Goal: Task Accomplishment & Management: Complete application form

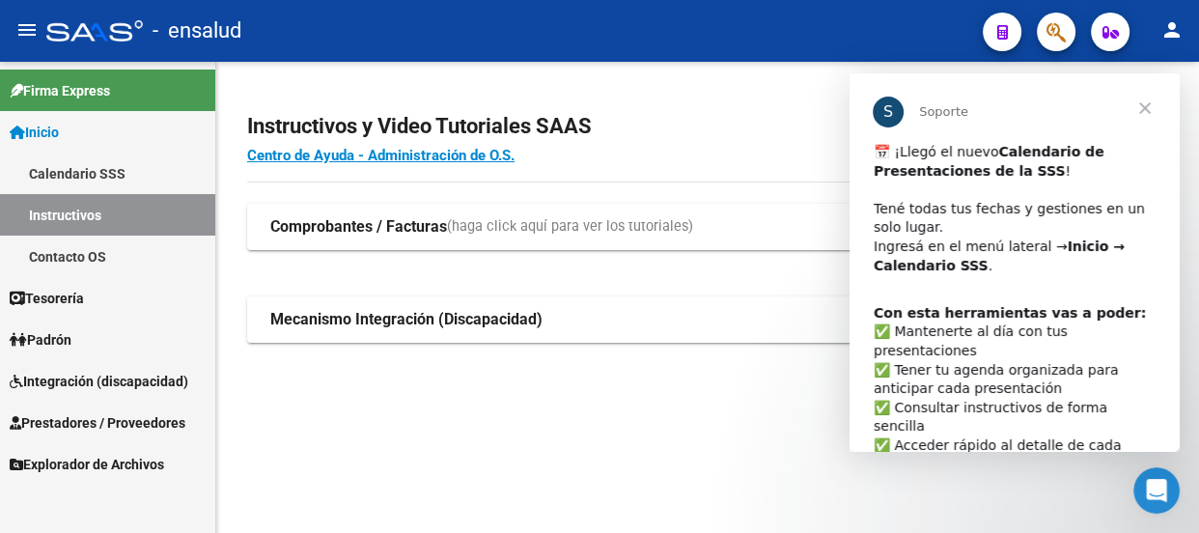
click at [88, 170] on link "Calendario SSS" at bounding box center [107, 174] width 215 height 42
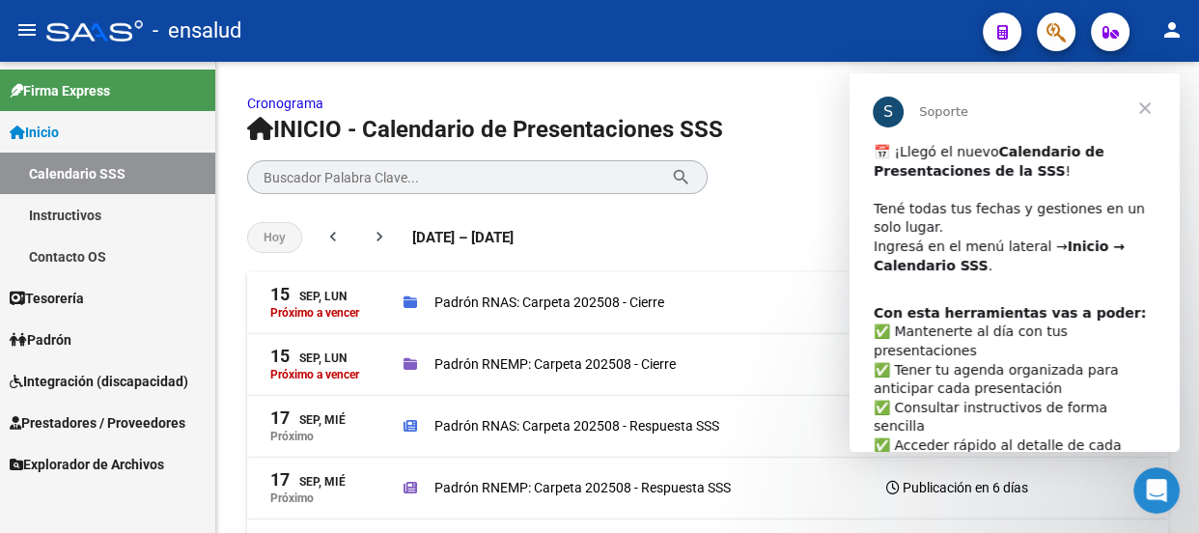
click at [1146, 107] on span "Cerrar" at bounding box center [1145, 108] width 70 height 70
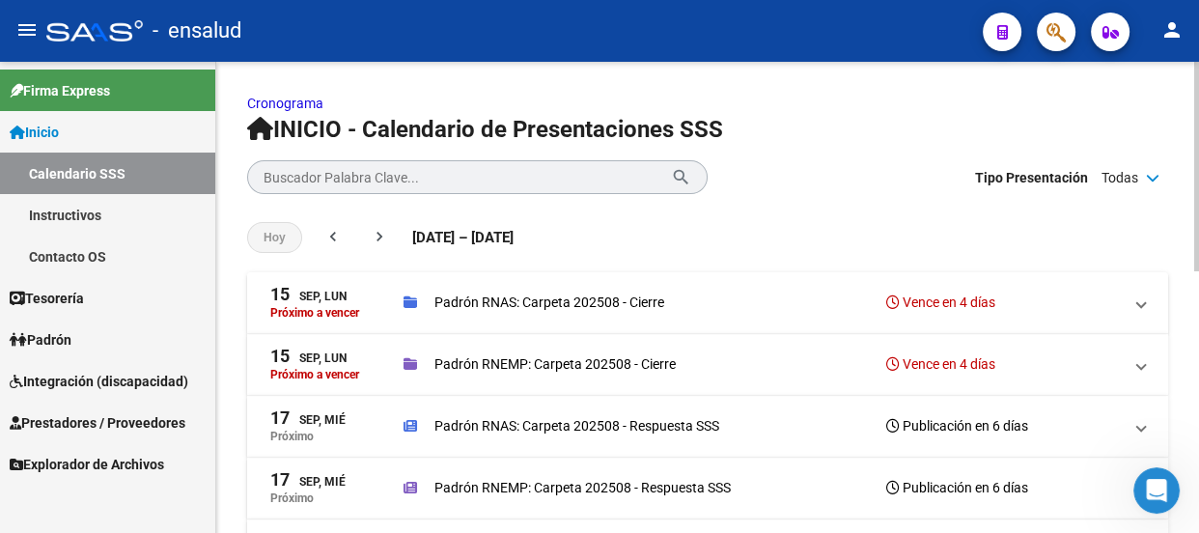
scroll to position [87, 0]
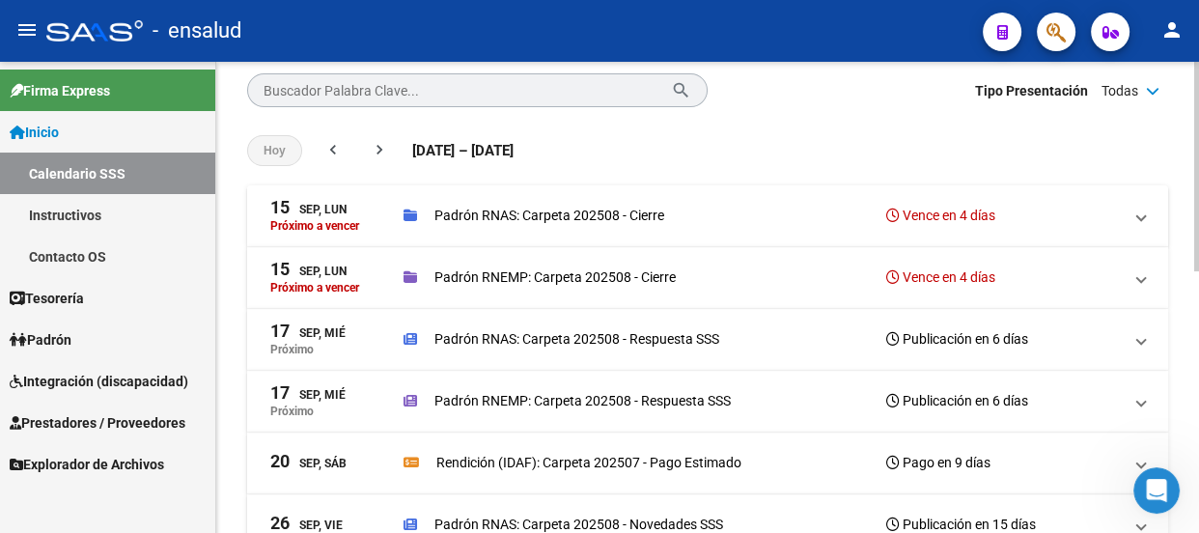
click at [524, 214] on p "Padrón RNAS: Carpeta 202508 - Cierre" at bounding box center [550, 215] width 230 height 21
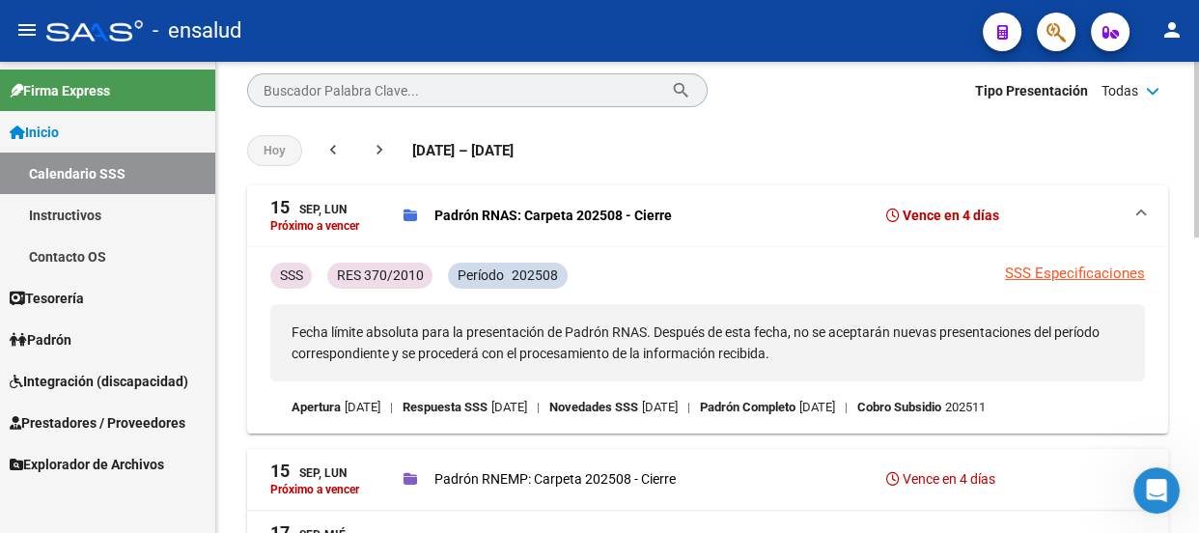
click at [1036, 275] on link "SSS Especificaciones" at bounding box center [1075, 273] width 140 height 17
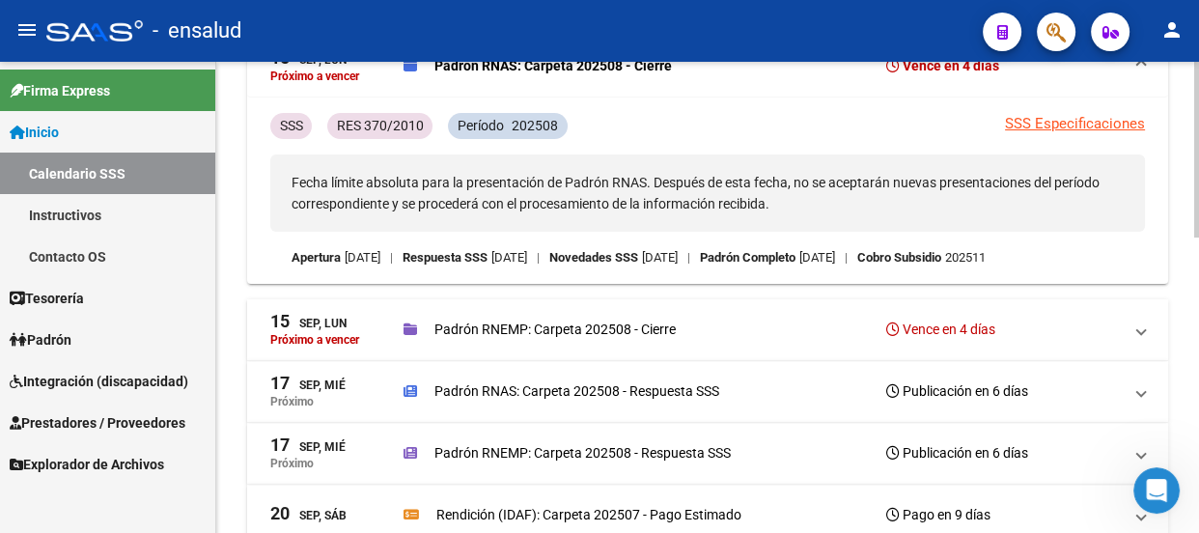
scroll to position [263, 0]
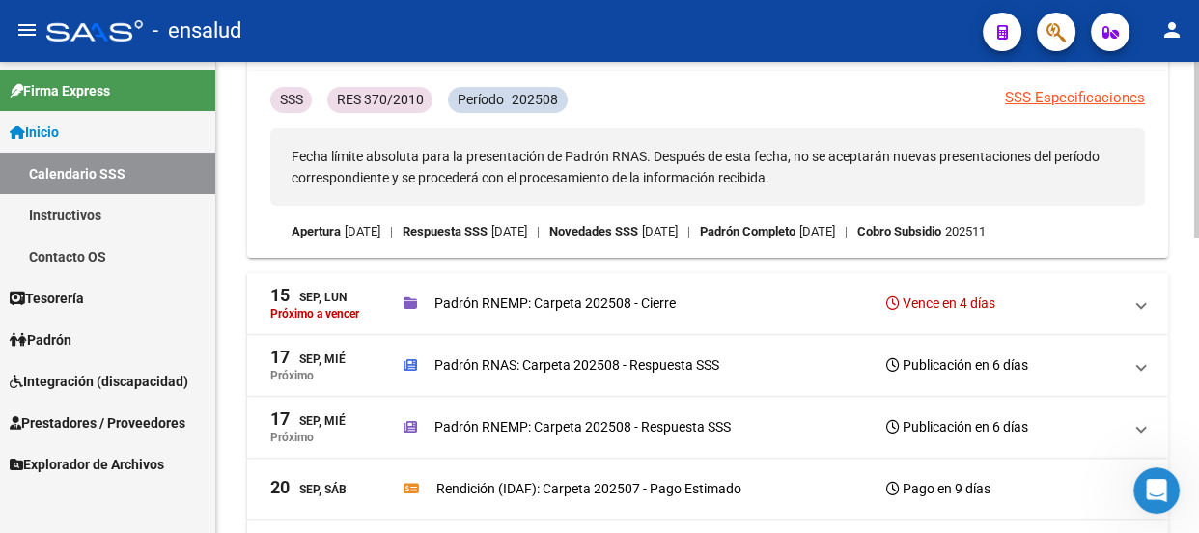
click at [586, 299] on p "Padrón RNEMP: Carpeta 202508 - Cierre" at bounding box center [555, 303] width 241 height 21
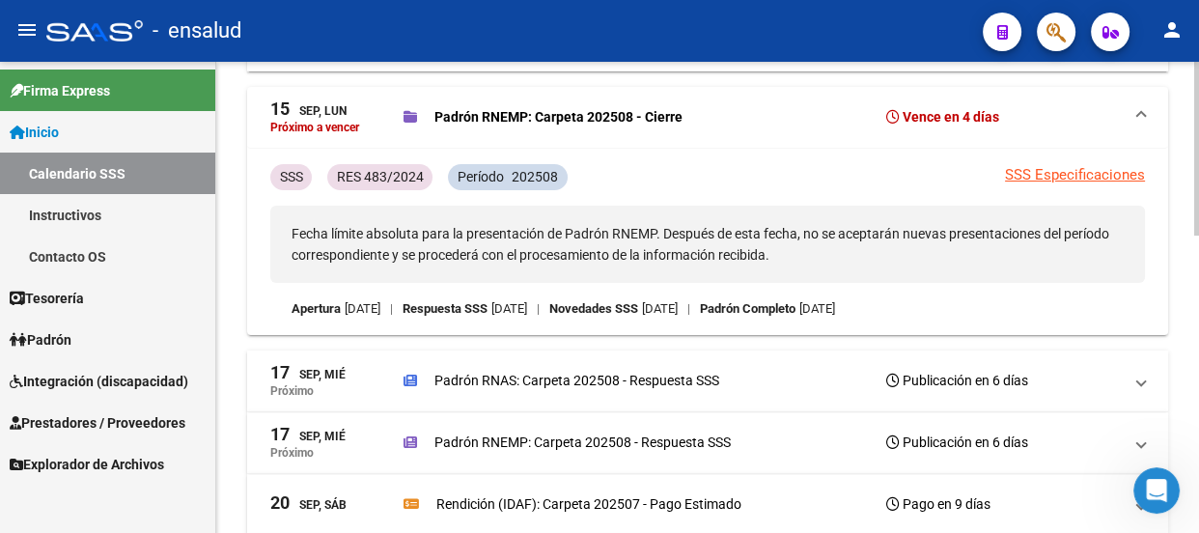
click at [1089, 174] on link "SSS Especificaciones" at bounding box center [1075, 174] width 140 height 17
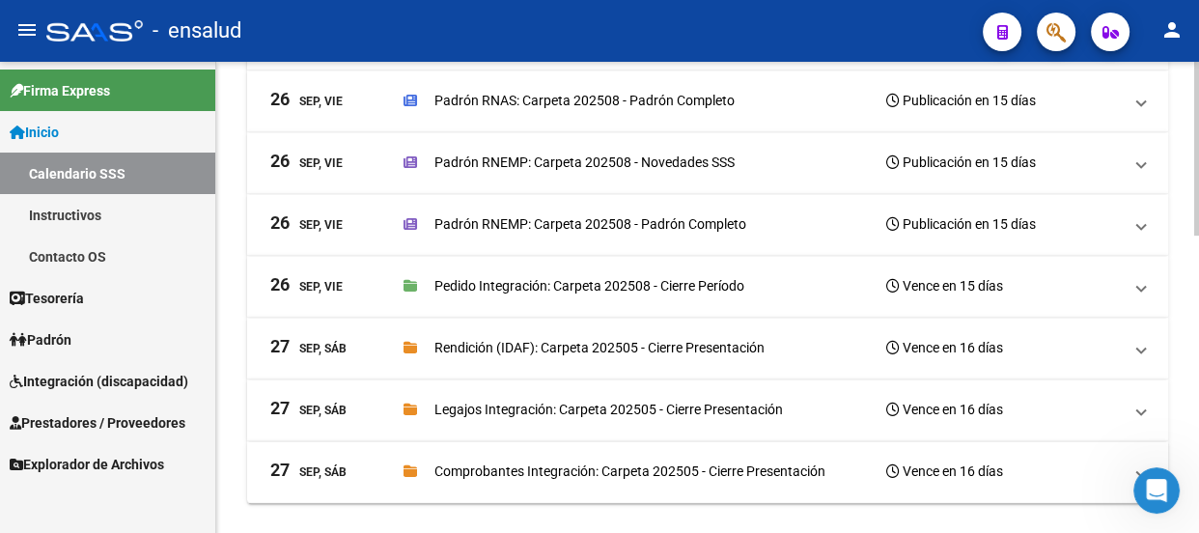
scroll to position [803, 0]
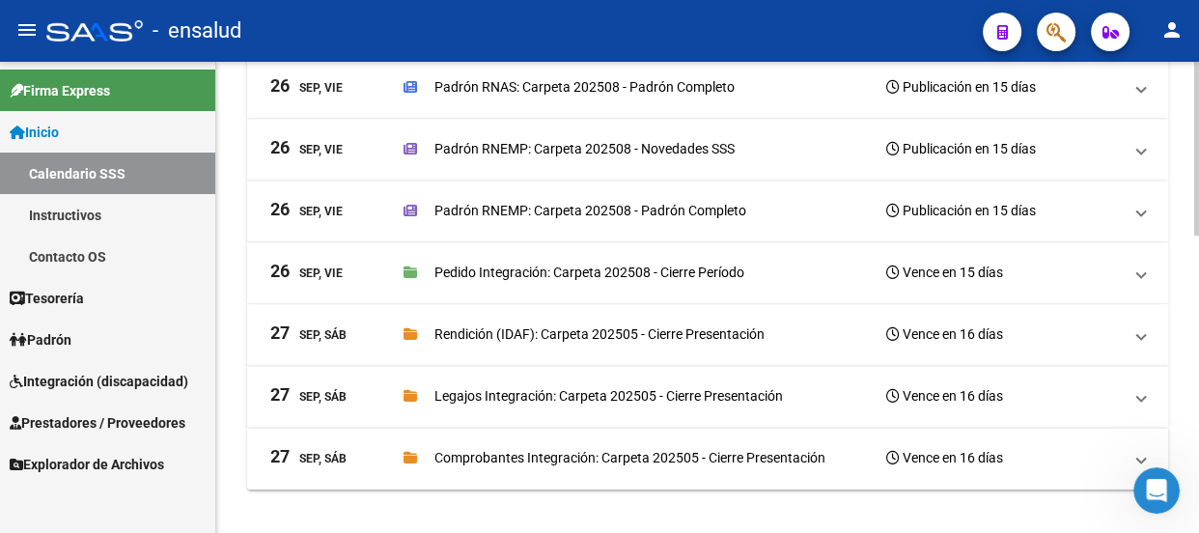
click at [610, 327] on p "Rendición (IDAF): Carpeta 202505 - Cierre Presentación" at bounding box center [600, 333] width 330 height 21
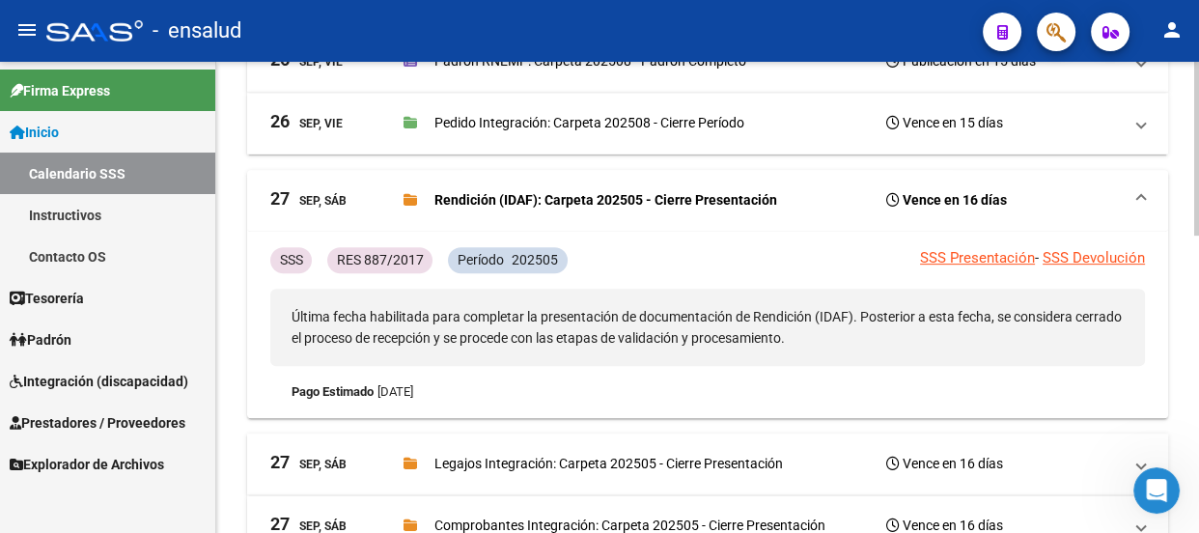
scroll to position [763, 0]
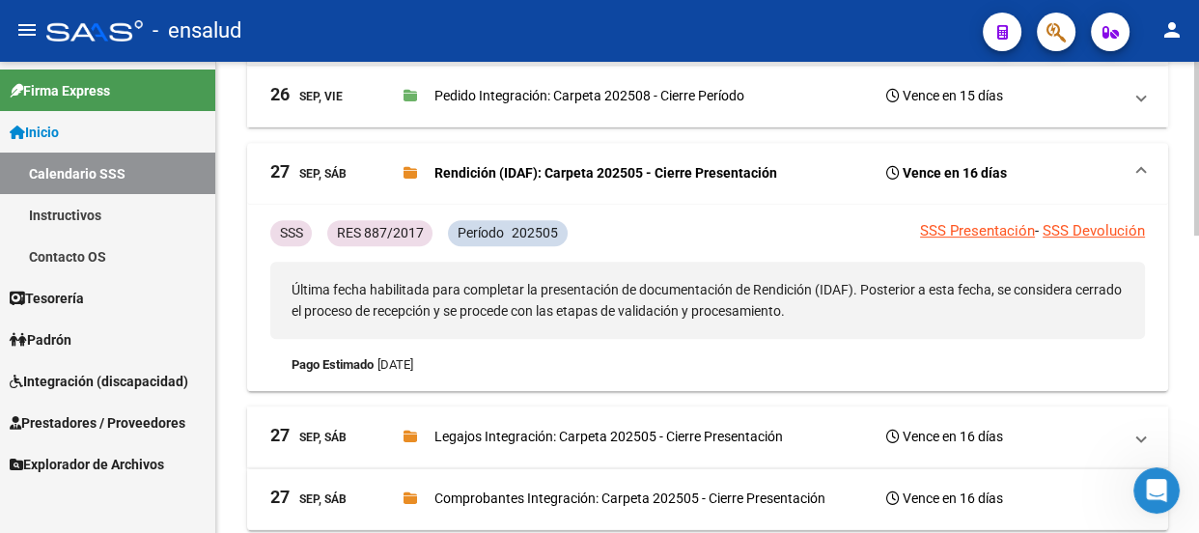
click at [989, 232] on link "SSS Presentación" at bounding box center [977, 230] width 115 height 17
click at [1152, 493] on icon "Abrir Intercom Messenger" at bounding box center [1155, 488] width 32 height 32
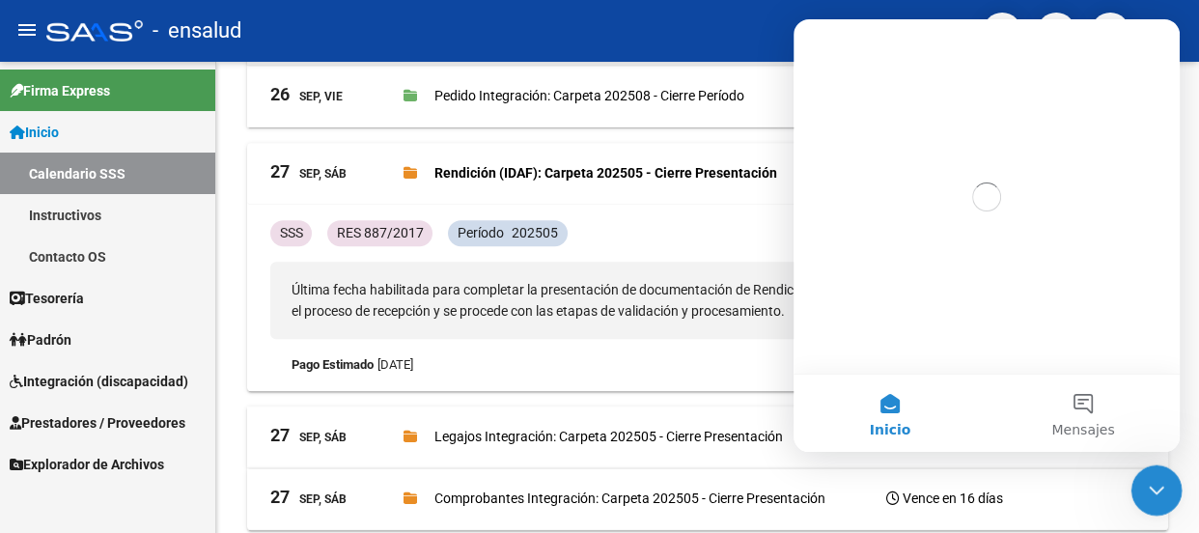
scroll to position [0, 0]
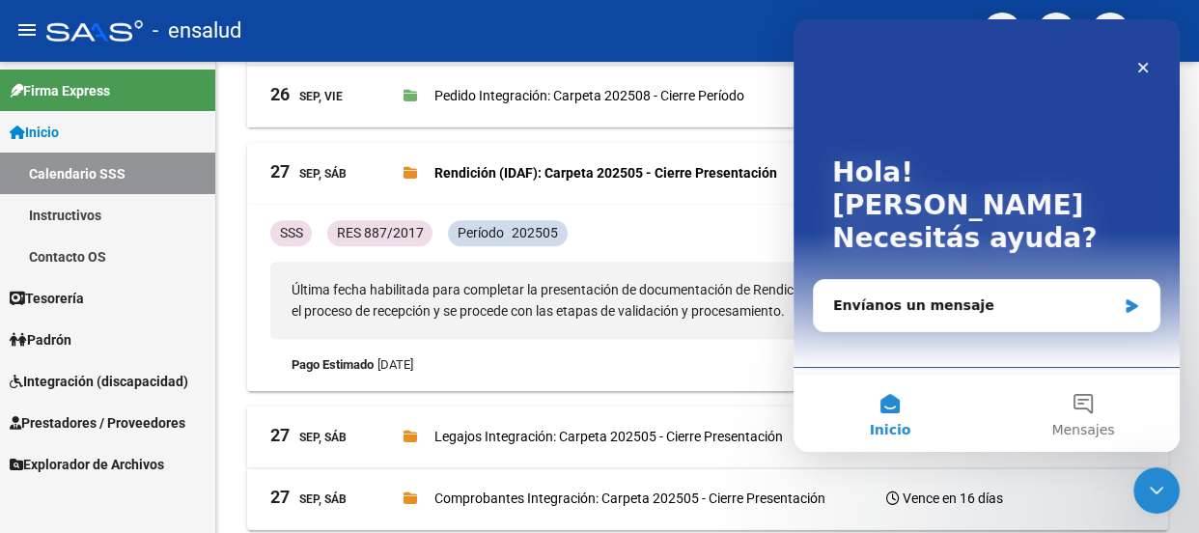
click at [885, 399] on button "Inicio" at bounding box center [890, 413] width 193 height 77
click at [1082, 395] on button "Mensajes" at bounding box center [1083, 413] width 193 height 77
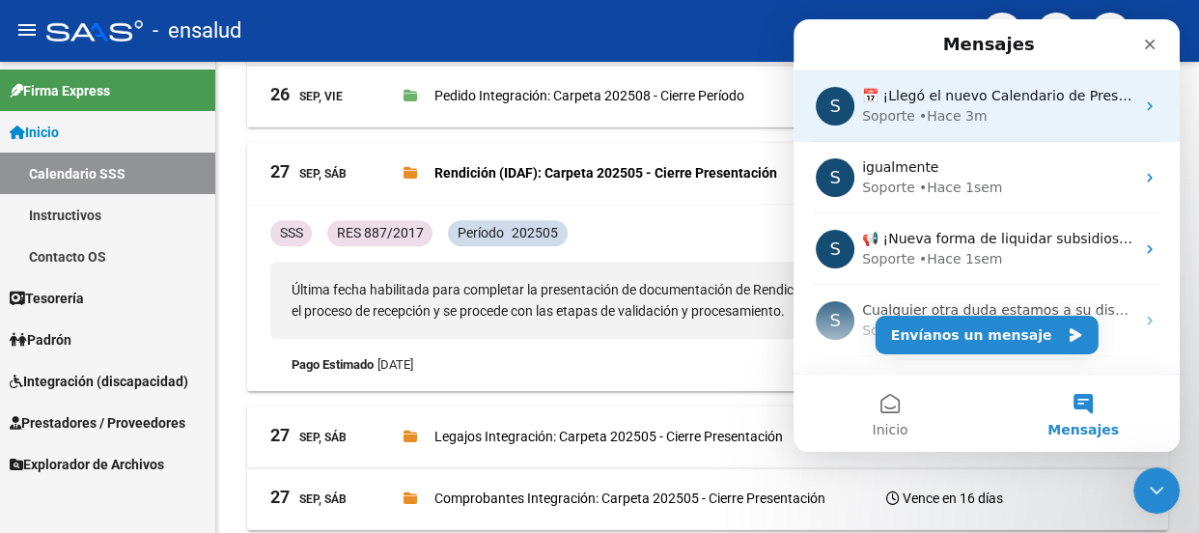
click at [939, 106] on div "• Hace 3m" at bounding box center [953, 116] width 69 height 20
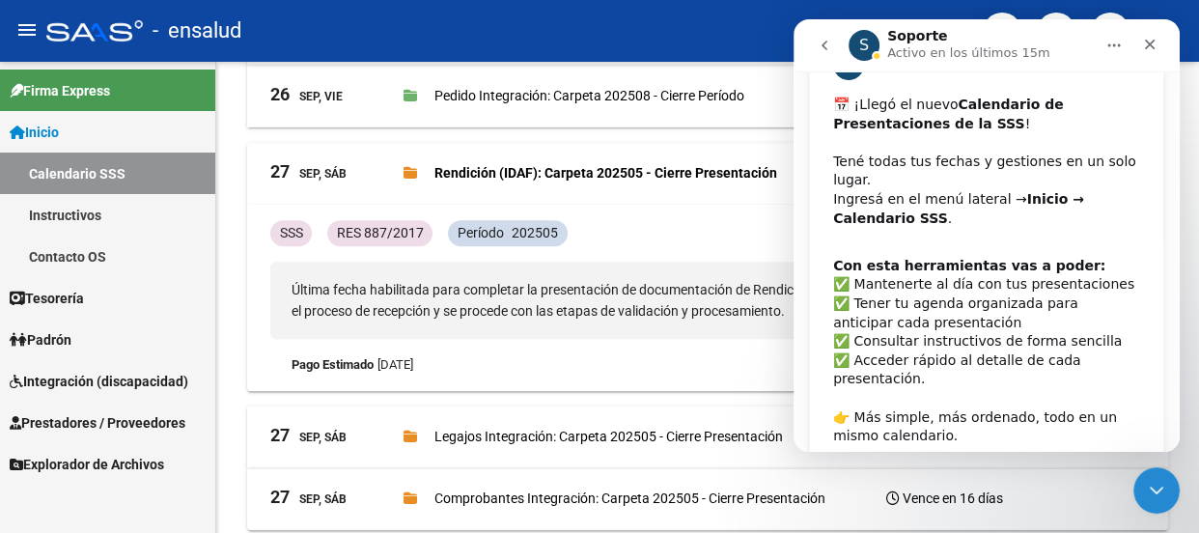
scroll to position [118, 0]
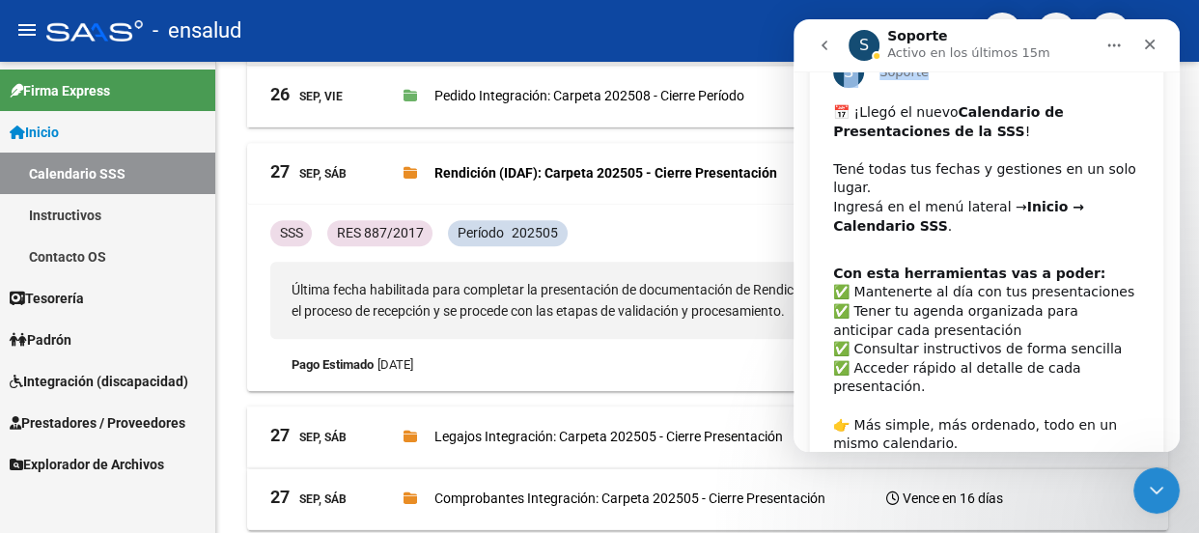
drag, startPoint x: 821, startPoint y: 108, endPoint x: 803, endPoint y: 84, distance: 29.7
click at [803, 84] on div "S Soporte ​📅 ¡Llegó el nuevo Calendario de Presentaciones de la SSS ! ​ Tené to…" at bounding box center [987, 256] width 386 height 492
click at [637, 28] on div "- ensalud" at bounding box center [506, 31] width 921 height 42
click at [1151, 43] on icon "Cerrar" at bounding box center [1150, 45] width 11 height 11
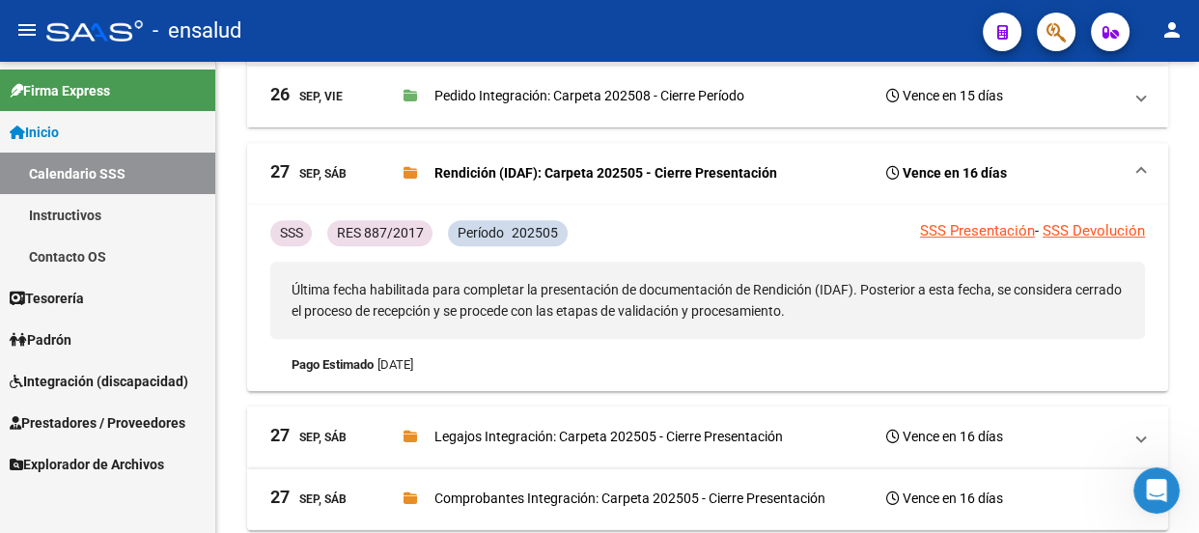
scroll to position [183, 0]
click at [80, 380] on span "Integración (discapacidad)" at bounding box center [99, 381] width 179 height 21
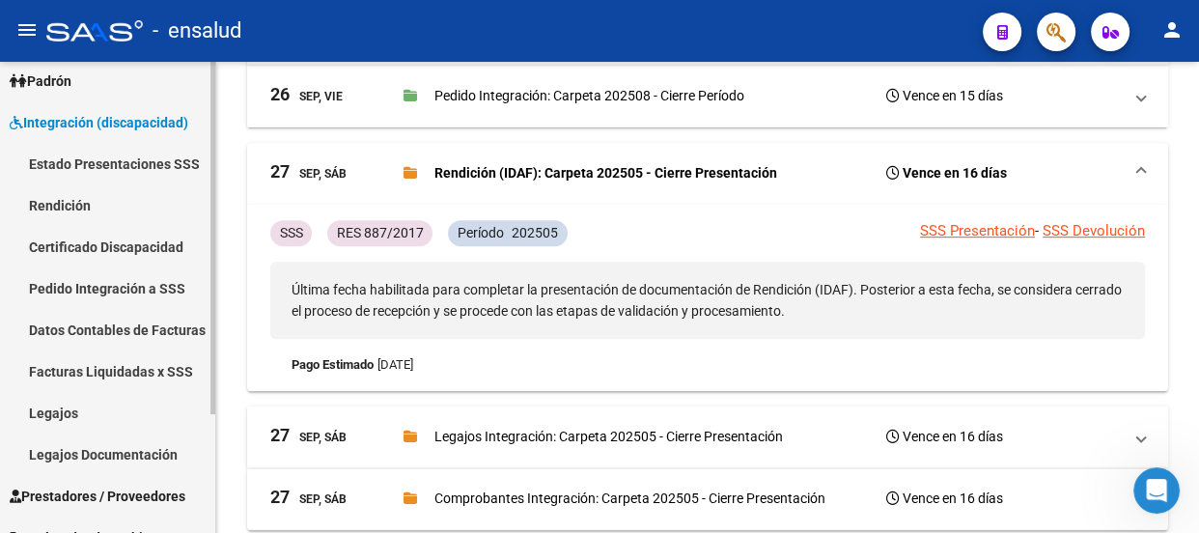
scroll to position [158, 0]
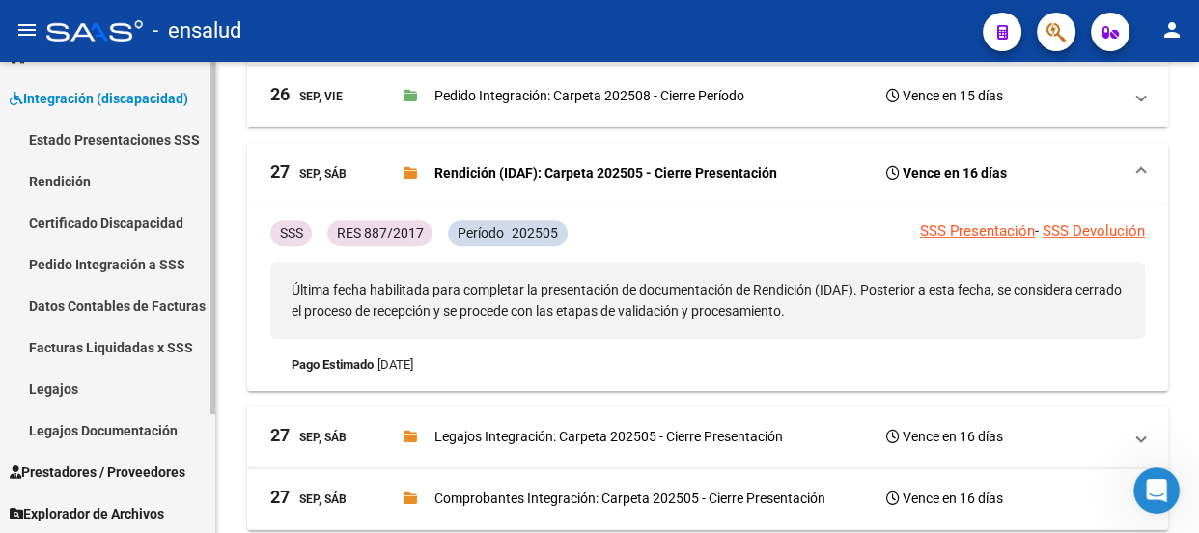
click at [70, 468] on span "Prestadores / Proveedores" at bounding box center [98, 472] width 176 height 21
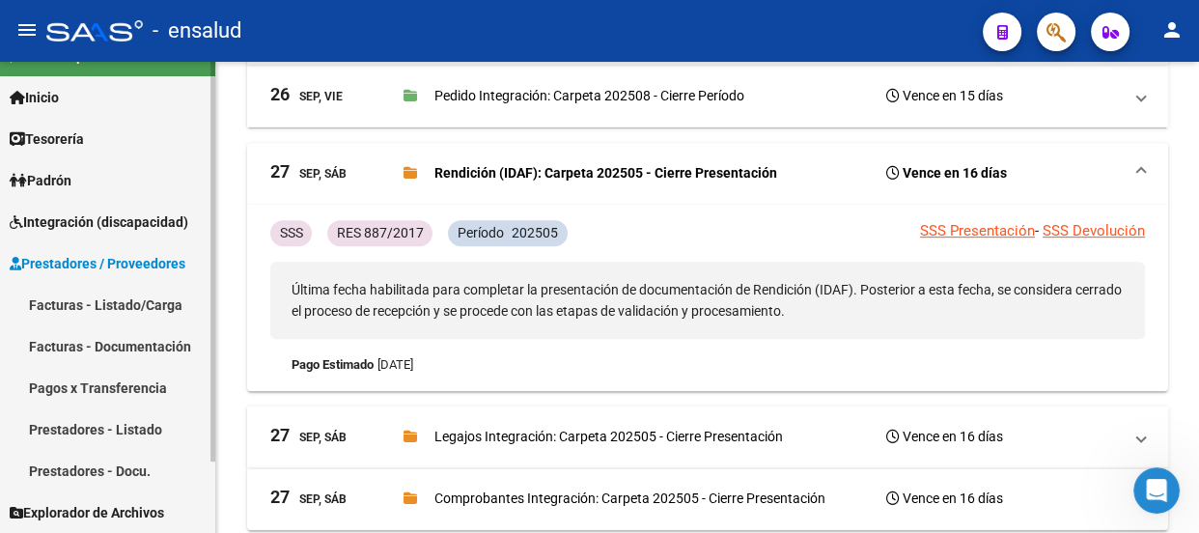
scroll to position [34, 0]
click at [84, 306] on link "Facturas - Listado/Carga" at bounding box center [107, 306] width 215 height 42
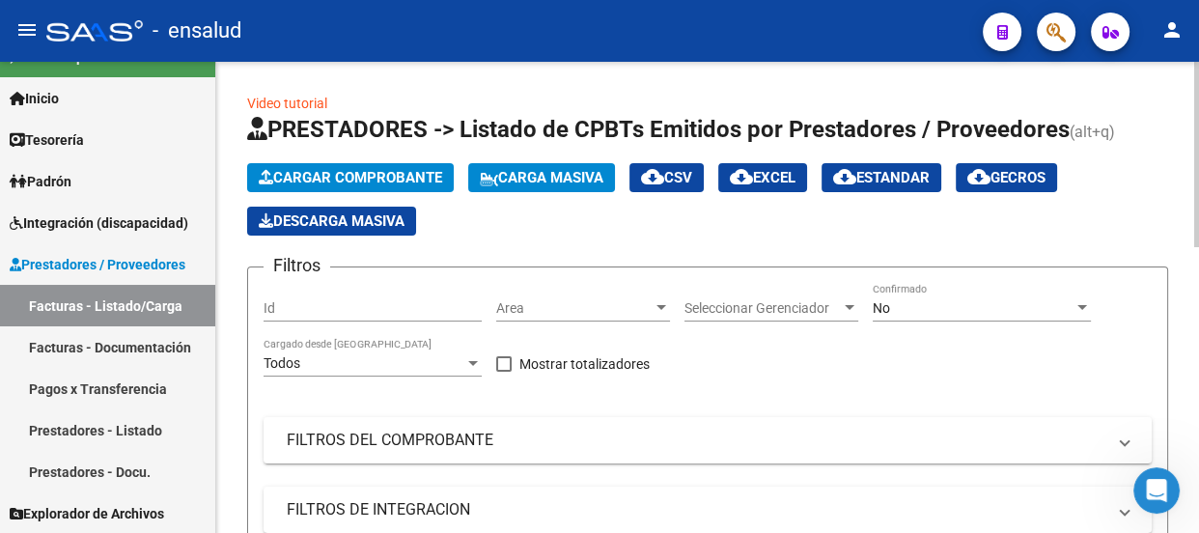
click at [369, 176] on span "Cargar Comprobante" at bounding box center [350, 177] width 183 height 17
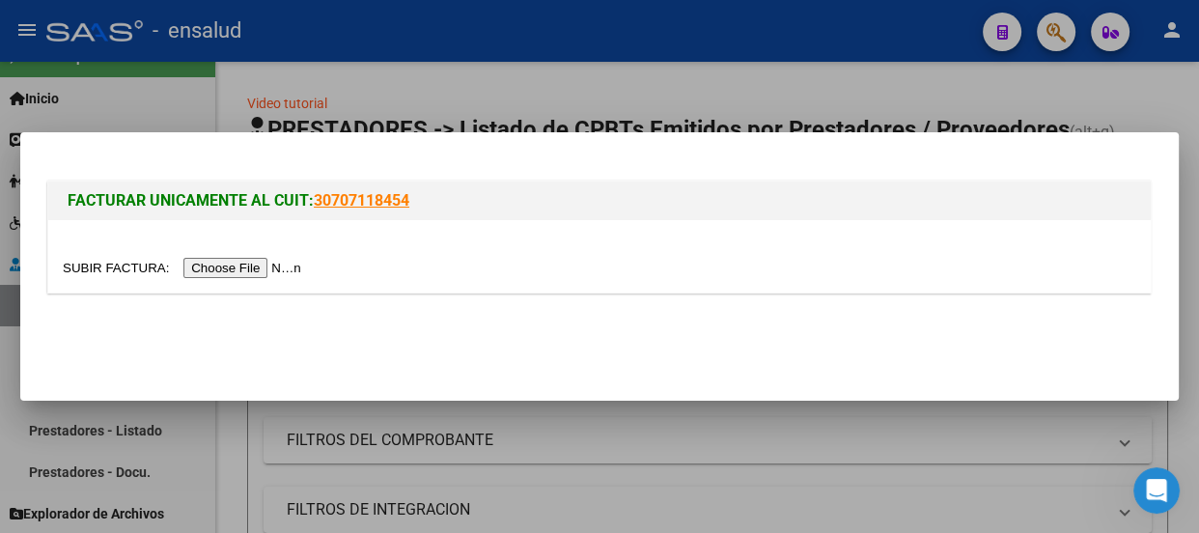
click at [255, 265] on input "file" at bounding box center [185, 268] width 244 height 20
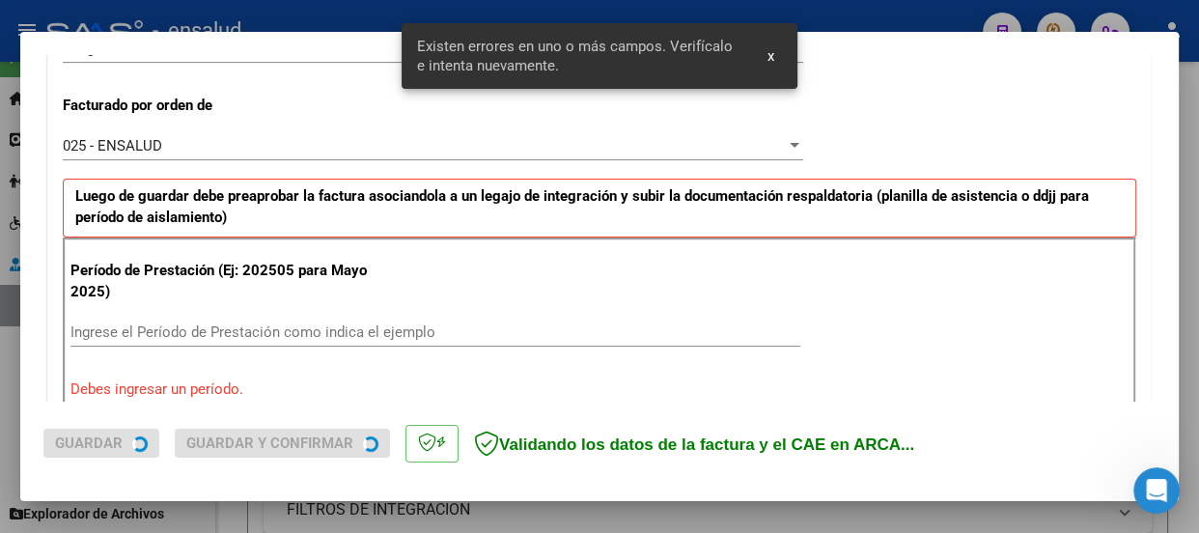
scroll to position [596, 0]
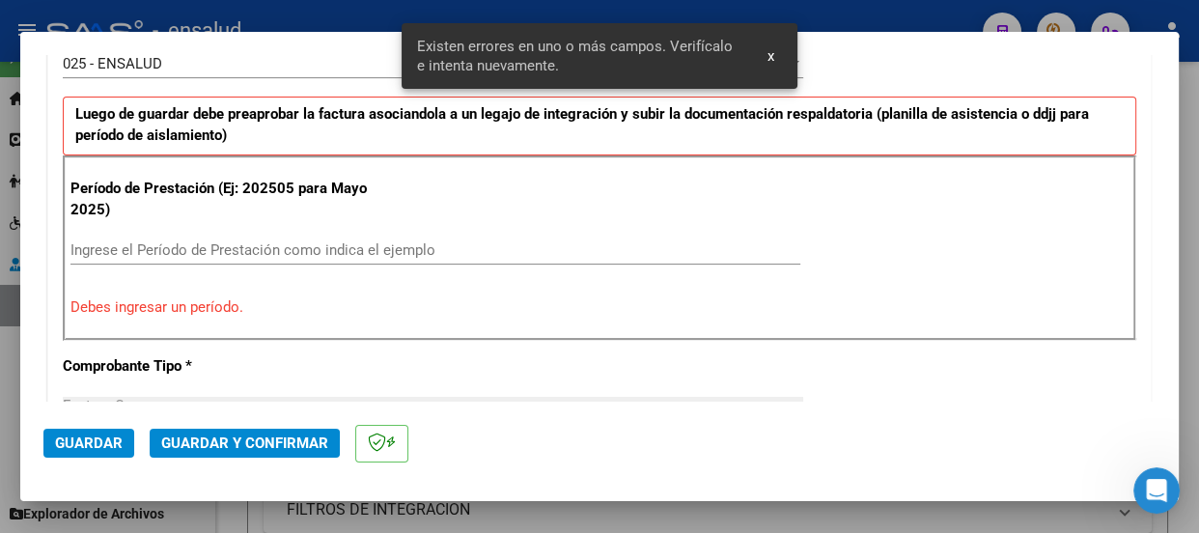
click at [87, 249] on input "Ingrese el Período de Prestación como indica el ejemplo" at bounding box center [435, 249] width 730 height 17
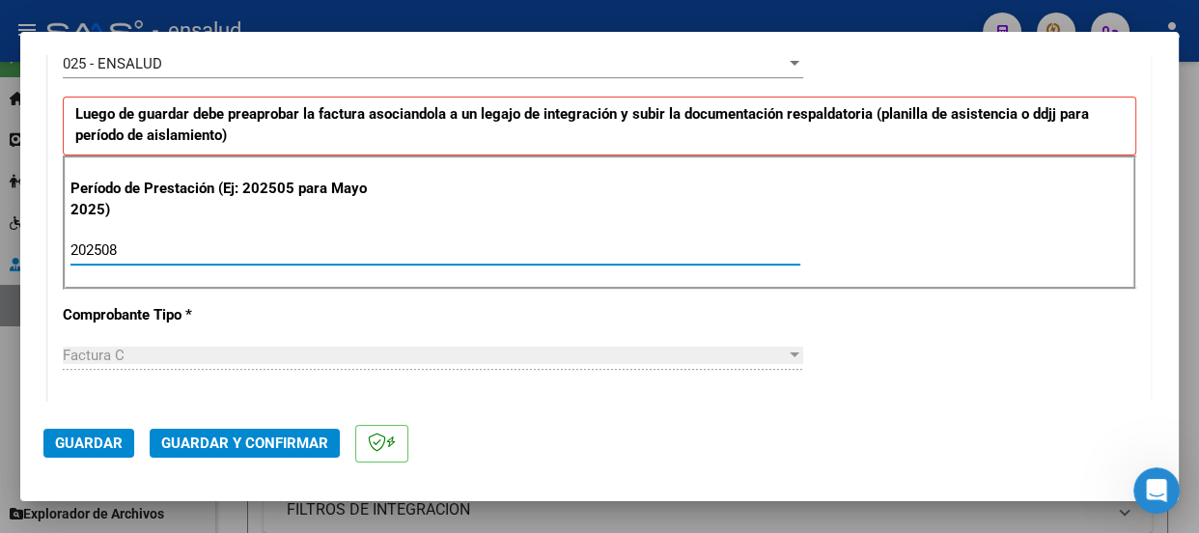
type input "202508"
click at [94, 444] on span "Guardar" at bounding box center [89, 443] width 68 height 17
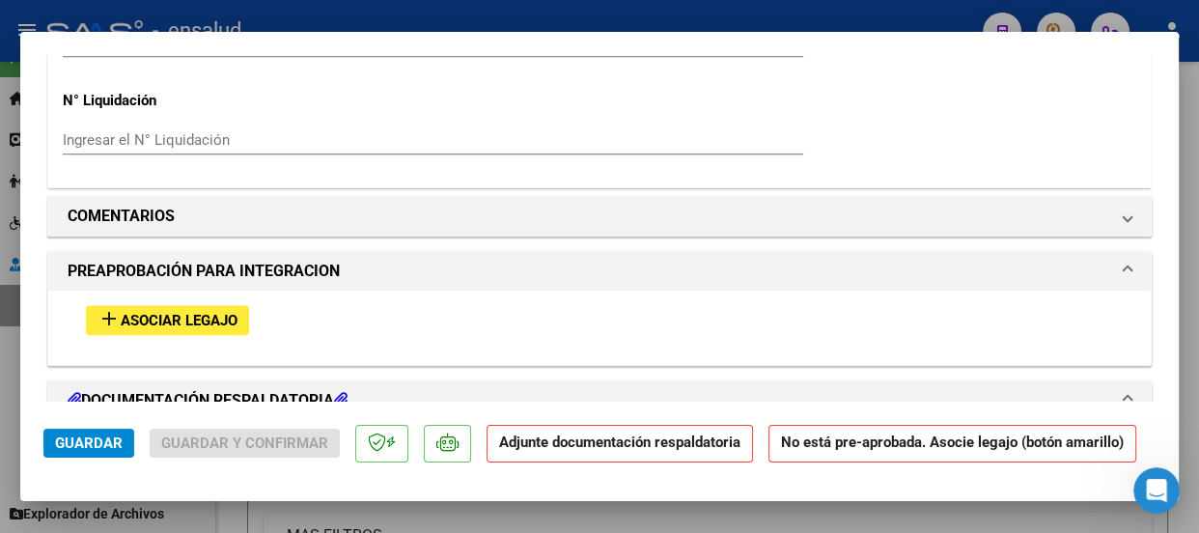
scroll to position [1756, 0]
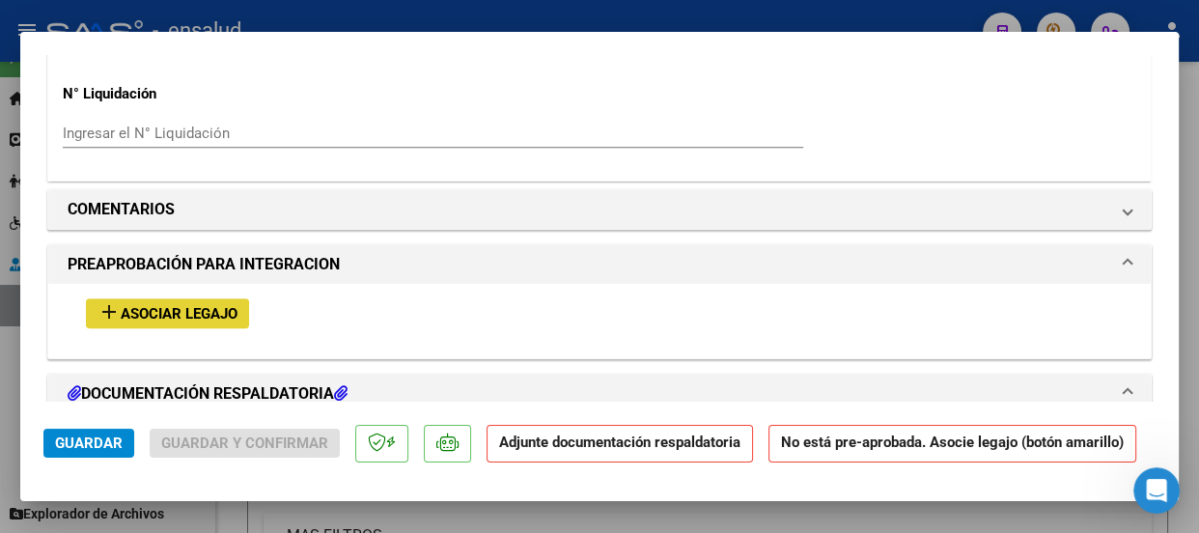
click at [198, 312] on span "Asociar Legajo" at bounding box center [179, 313] width 117 height 17
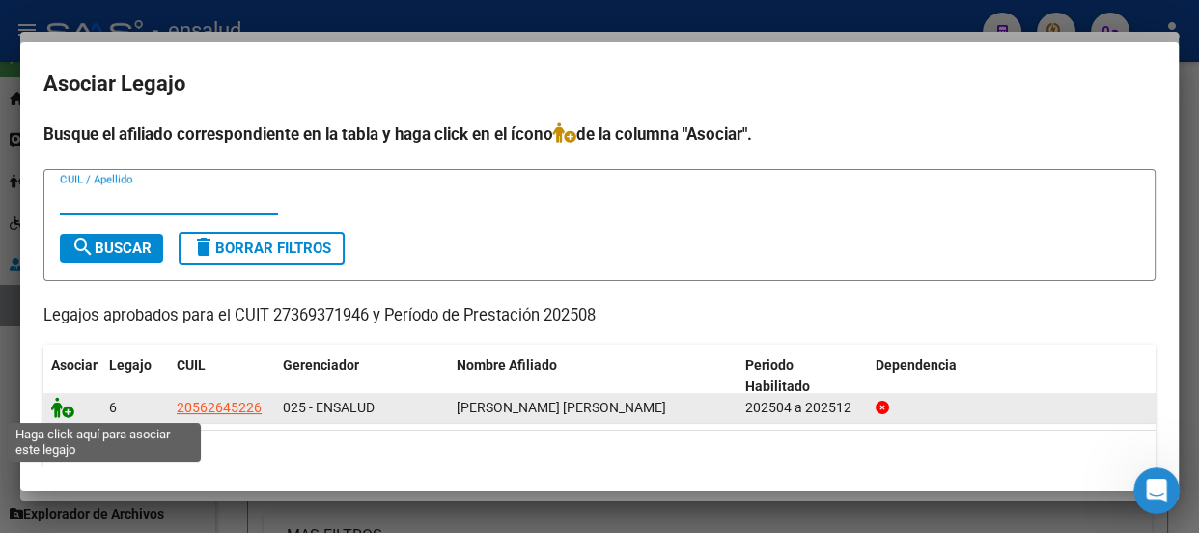
click at [66, 414] on icon at bounding box center [62, 407] width 23 height 21
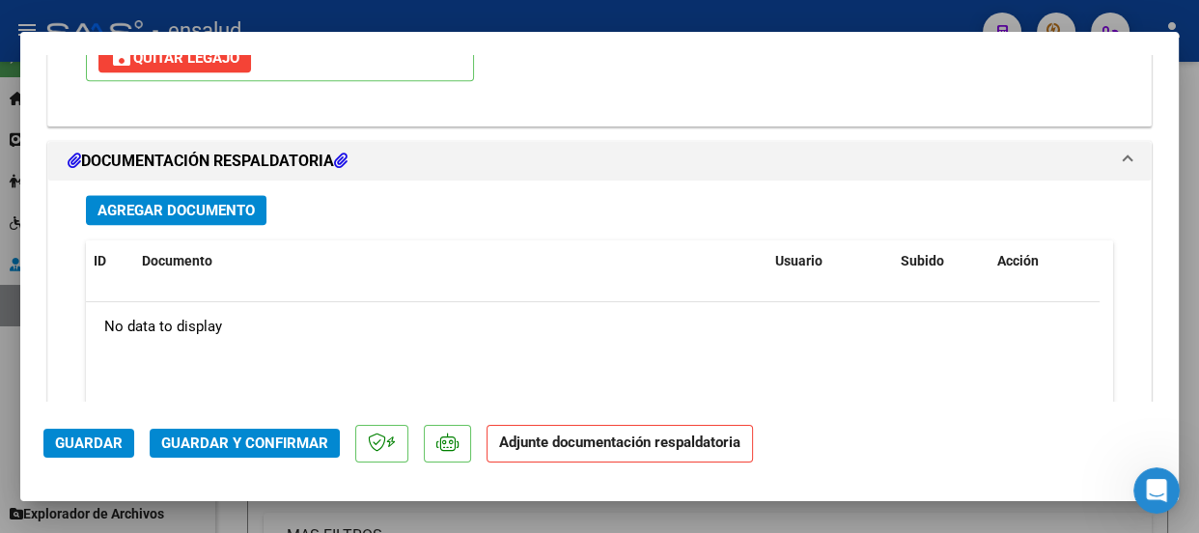
scroll to position [2245, 0]
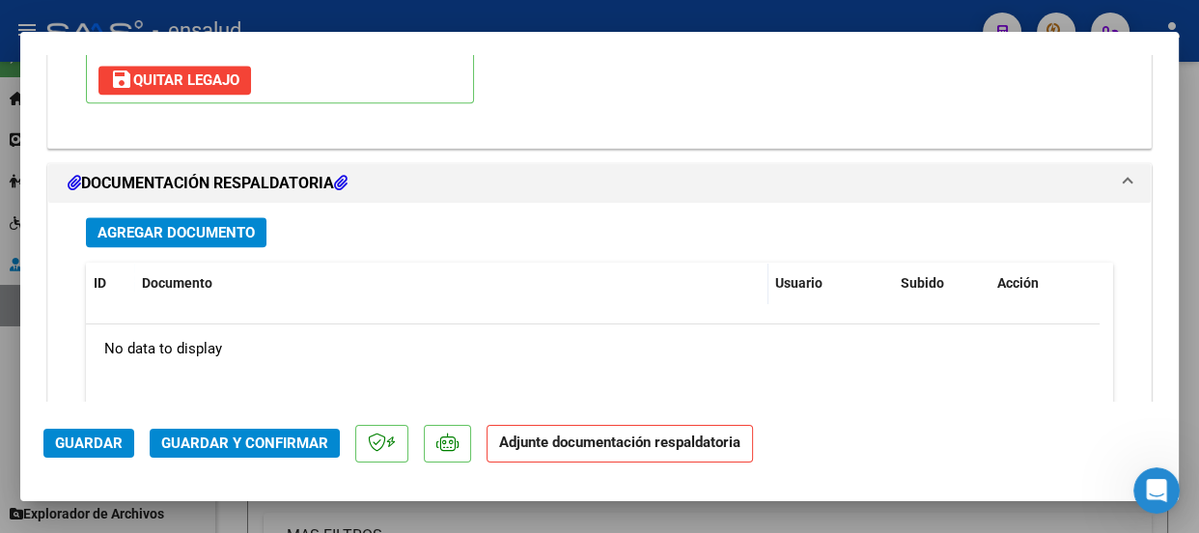
click at [182, 229] on span "Agregar Documento" at bounding box center [176, 232] width 157 height 17
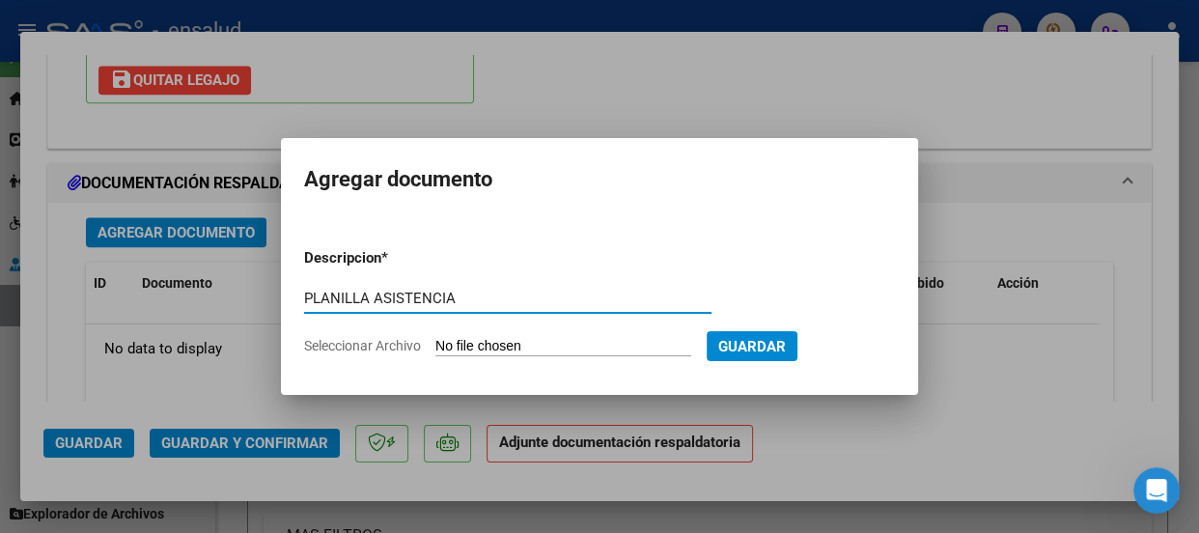
type input "PLANILLA ASISTENCIA"
click at [601, 347] on input "Seleccionar Archivo" at bounding box center [564, 347] width 256 height 18
type input "C:\fakepath\[PERSON_NAME] AIRAM_202508_90_N_ROJAS YANET_2-615-PA.pdf"
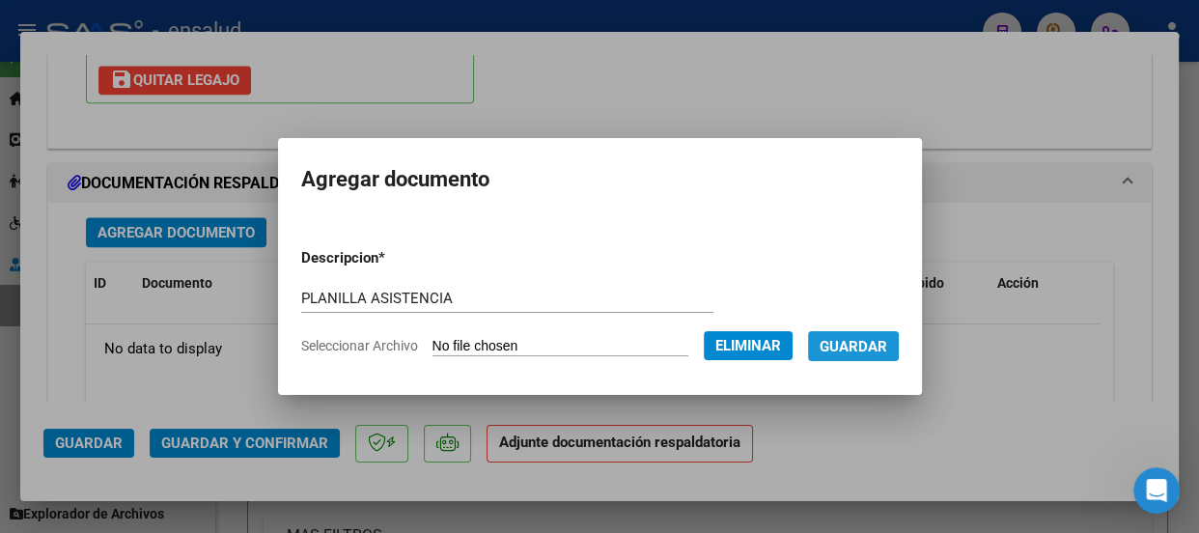
click at [859, 348] on span "Guardar" at bounding box center [854, 346] width 68 height 17
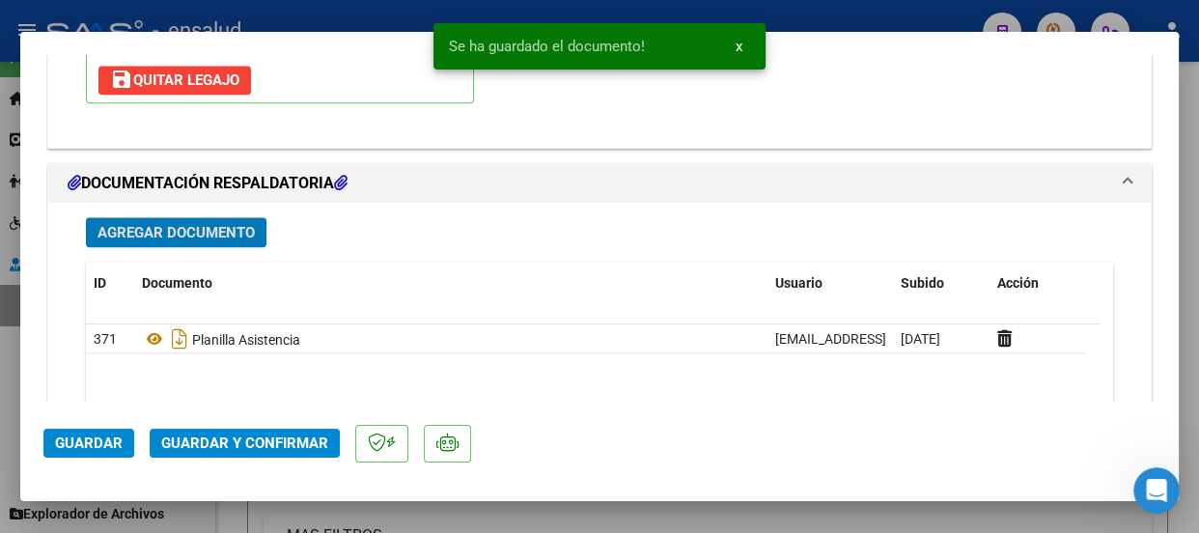
click at [248, 441] on span "Guardar y Confirmar" at bounding box center [244, 443] width 167 height 17
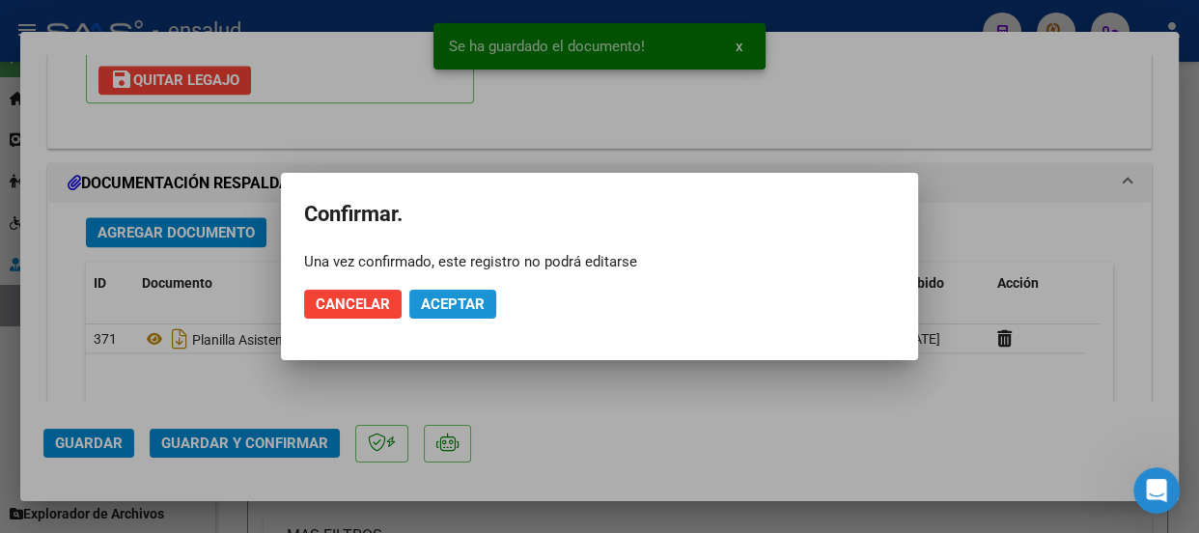
click at [463, 303] on span "Aceptar" at bounding box center [453, 303] width 64 height 17
